Goal: Find contact information: Obtain details needed to contact an individual or organization

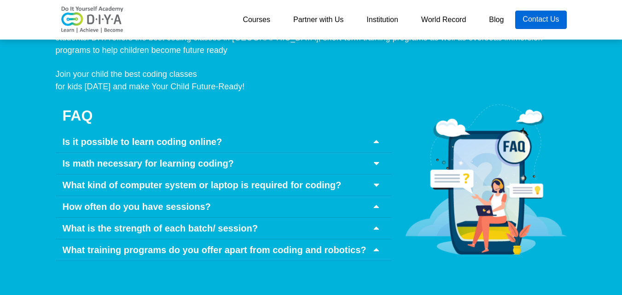
scroll to position [4252, 0]
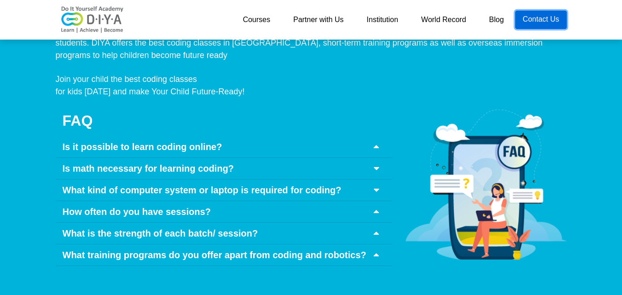
click at [530, 28] on link "Contact Us" at bounding box center [540, 20] width 51 height 18
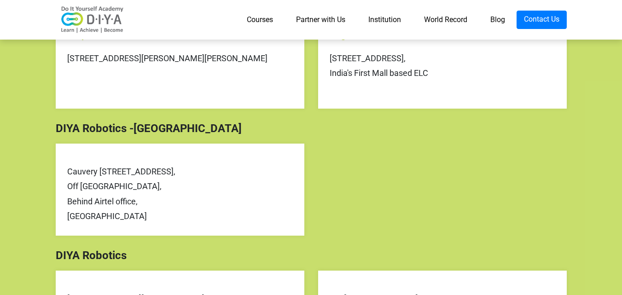
scroll to position [269, 0]
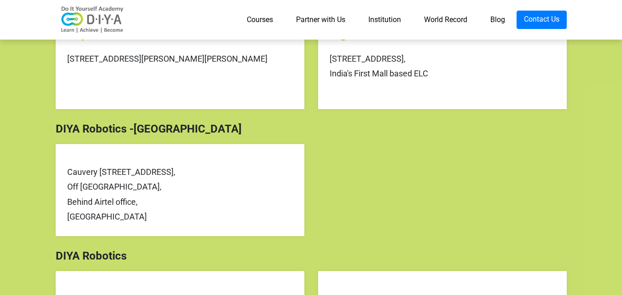
click at [68, 170] on div "Cauvery 50/2 Munimarappa road, Off Nandi Durg road, Behind Airtel office, Banga…" at bounding box center [180, 195] width 226 height 60
drag, startPoint x: 68, startPoint y: 170, endPoint x: 201, endPoint y: 215, distance: 140.4
click at [201, 215] on div "Cauvery 50/2 Munimarappa road, Off Nandi Durg road, Behind Airtel office, Banga…" at bounding box center [180, 195] width 226 height 60
copy div "Cauvery 50/2 Munimarappa road, Off Nandi Durg road, Behind Airtel office, Banga…"
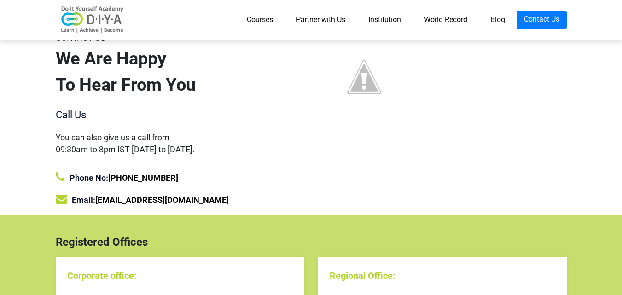
scroll to position [0, 0]
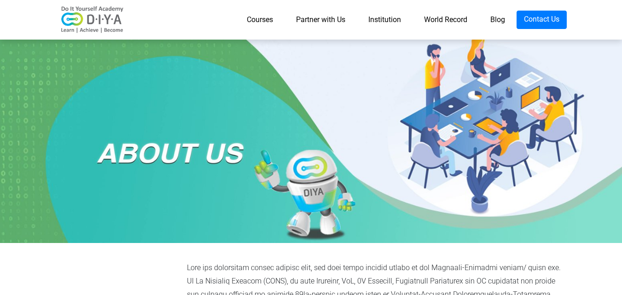
click at [310, 19] on link "Partner with Us" at bounding box center [321, 20] width 72 height 18
click at [385, 17] on link "Institution" at bounding box center [385, 20] width 56 height 18
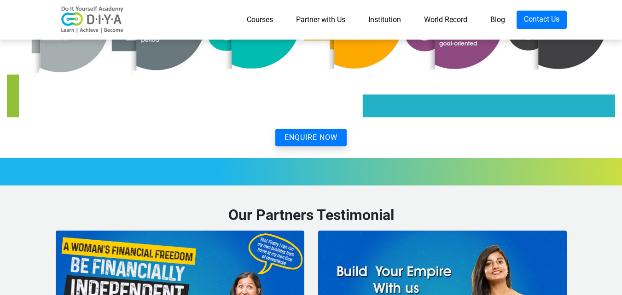
scroll to position [2107, 0]
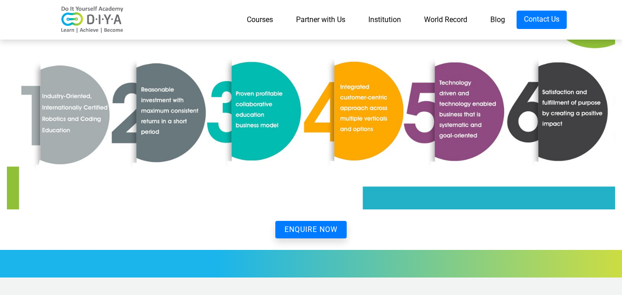
click at [300, 226] on button "ENQUIRE NOW" at bounding box center [310, 229] width 71 height 17
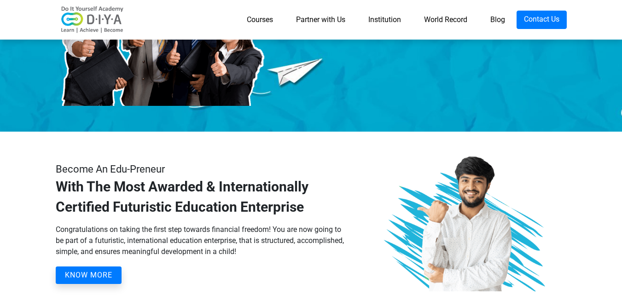
scroll to position [0, 0]
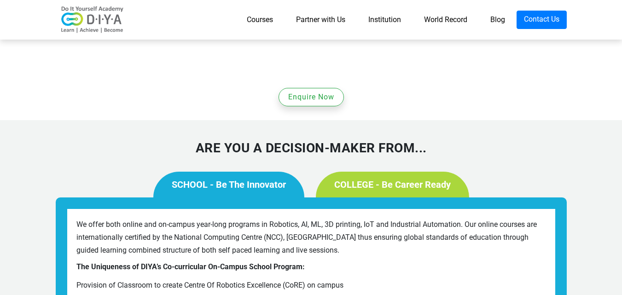
scroll to position [629, 0]
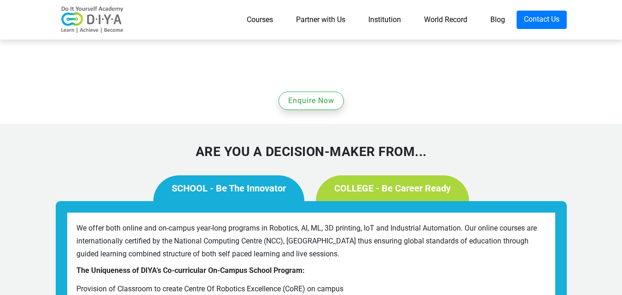
click at [367, 175] on link "COLLEGE - Be Career Ready" at bounding box center [392, 188] width 153 height 26
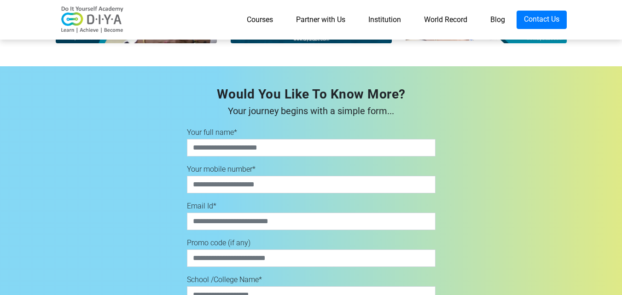
scroll to position [2296, 0]
